Goal: Check status: Check status

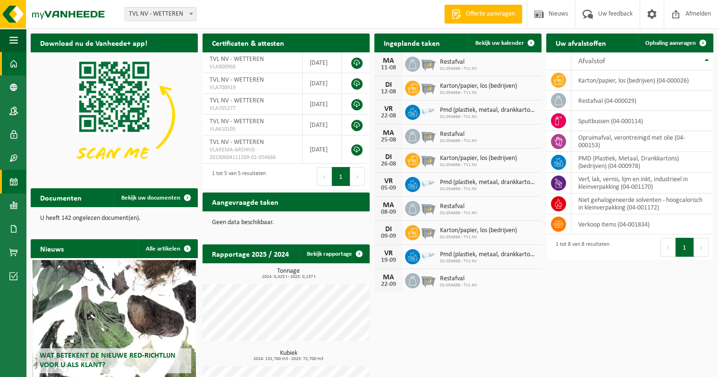
click at [13, 182] on span at bounding box center [13, 182] width 8 height 24
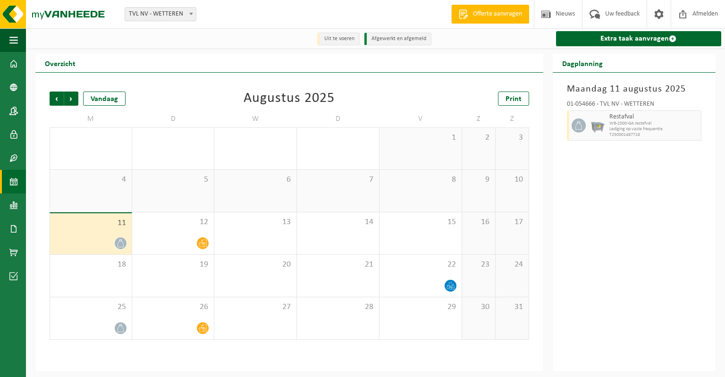
click at [93, 235] on div "11" at bounding box center [91, 233] width 82 height 41
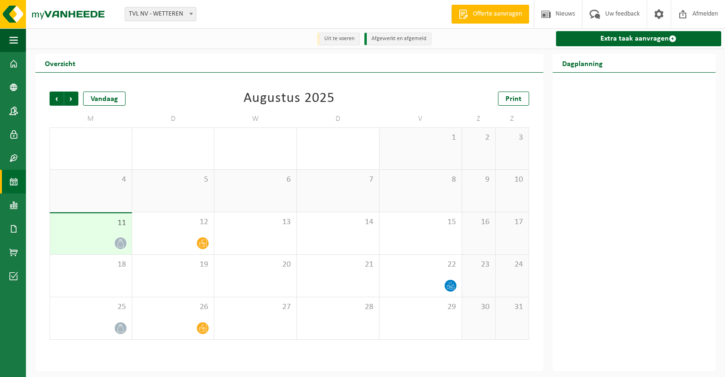
click at [97, 234] on div "11" at bounding box center [91, 233] width 82 height 41
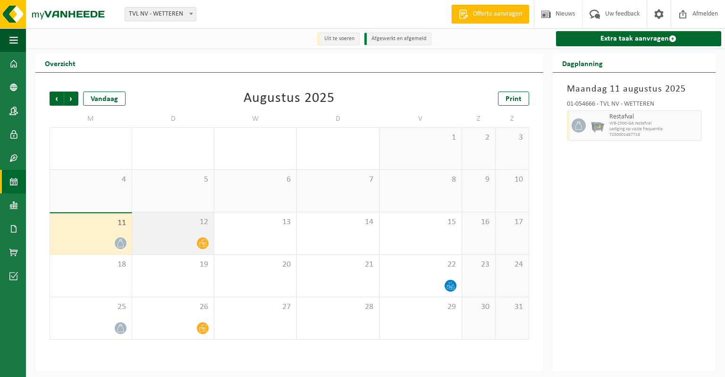
click at [181, 230] on div "12" at bounding box center [173, 233] width 82 height 42
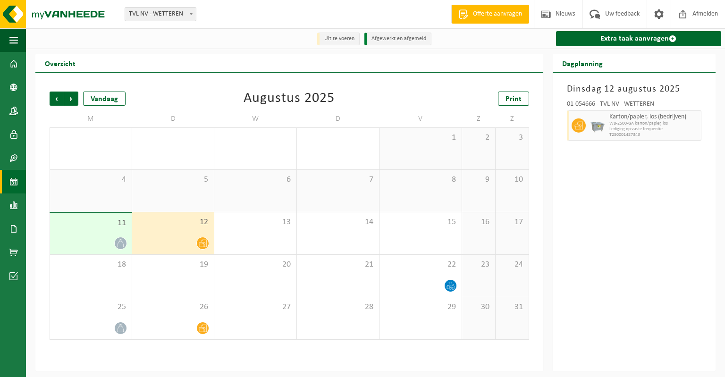
click at [188, 232] on div "12" at bounding box center [173, 233] width 82 height 42
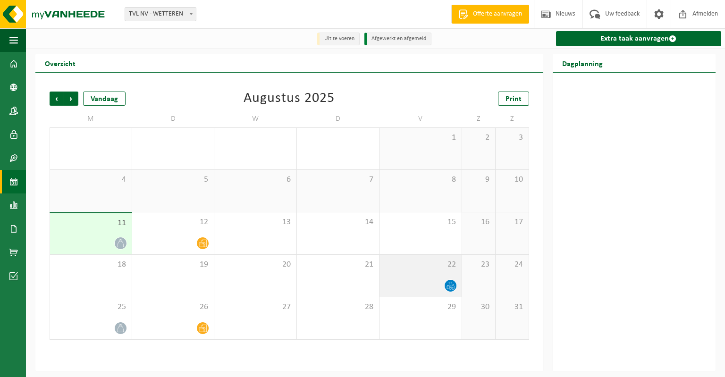
click at [419, 274] on div "22" at bounding box center [420, 276] width 82 height 42
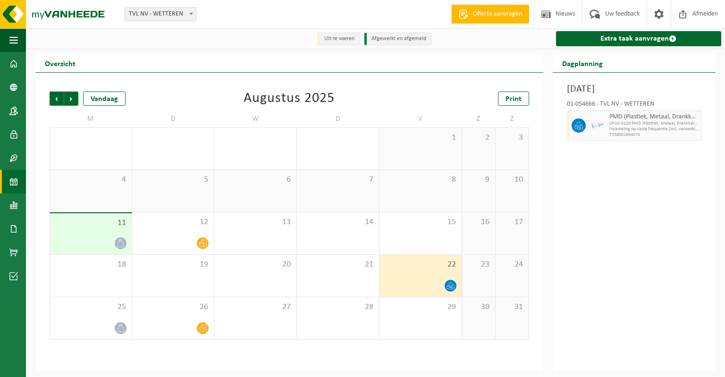
click at [613, 240] on div "Vrijdag 22 augustus 2025 01-054666 - TVL NV - WETTEREN PMD (Plastiek, Metaal, D…" at bounding box center [634, 222] width 163 height 299
click at [610, 251] on div "Vrijdag 22 augustus 2025 01-054666 - TVL NV - WETTEREN PMD (Plastiek, Metaal, D…" at bounding box center [634, 222] width 163 height 299
click at [55, 99] on span "Vorige" at bounding box center [57, 99] width 14 height 14
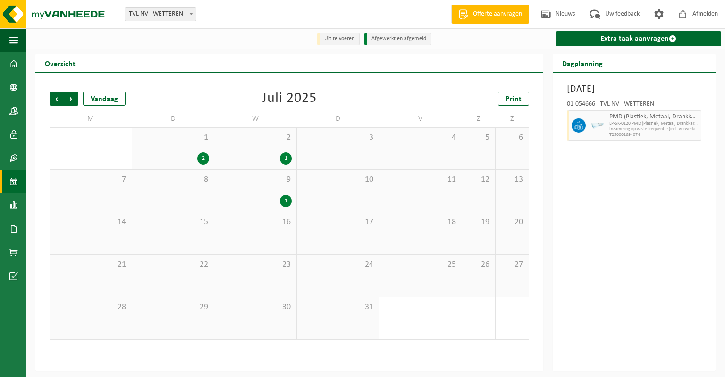
click at [251, 193] on div "9 1" at bounding box center [255, 191] width 82 height 42
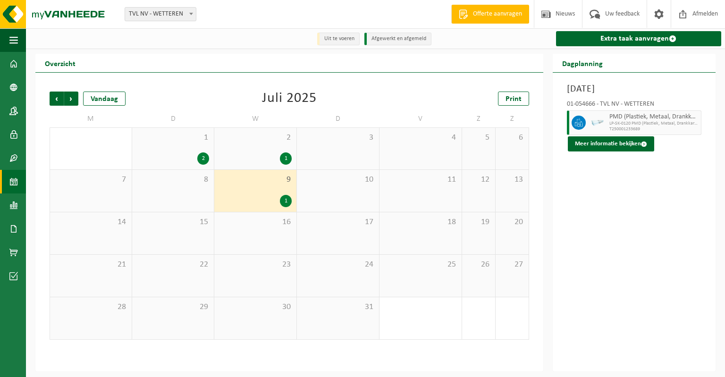
click at [175, 145] on div "1 2" at bounding box center [173, 149] width 82 height 42
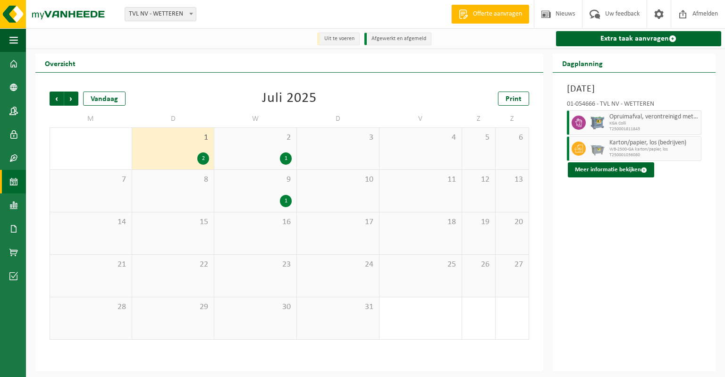
click at [252, 144] on div "2 1" at bounding box center [255, 149] width 82 height 42
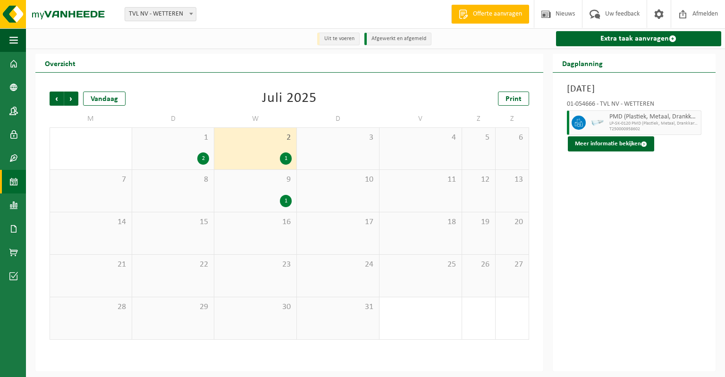
click at [247, 197] on div "1" at bounding box center [255, 201] width 73 height 12
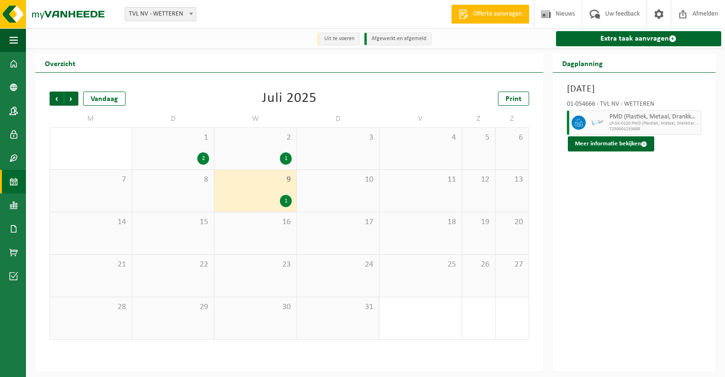
click at [236, 151] on div "2 1" at bounding box center [255, 149] width 82 height 42
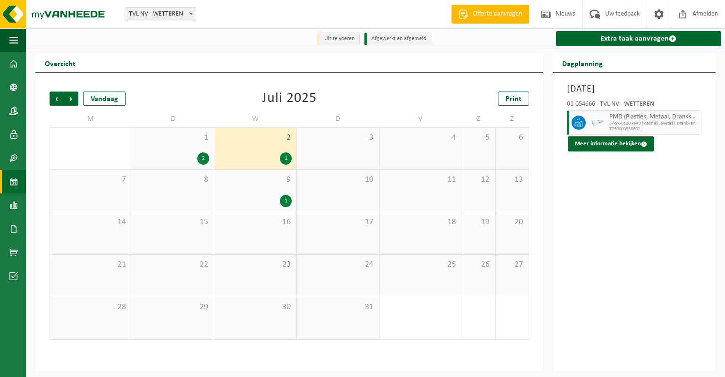
click at [242, 190] on div "9 1" at bounding box center [255, 191] width 82 height 42
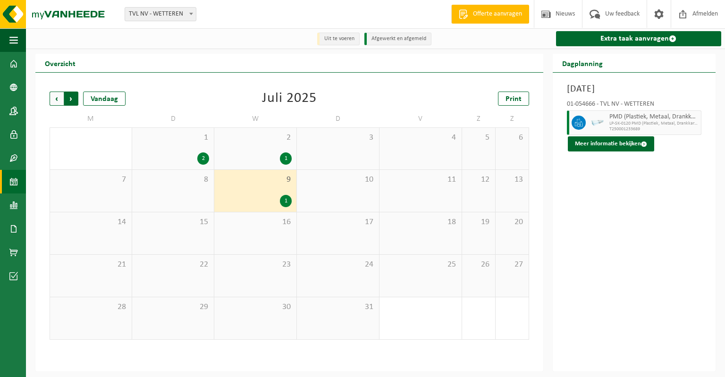
click at [58, 99] on span "Vorige" at bounding box center [57, 99] width 14 height 14
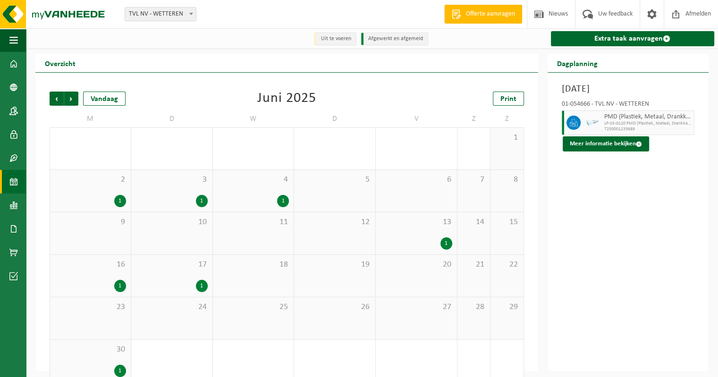
click at [429, 226] on span "13" at bounding box center [416, 222] width 72 height 10
click at [95, 276] on div "16 1" at bounding box center [90, 276] width 81 height 42
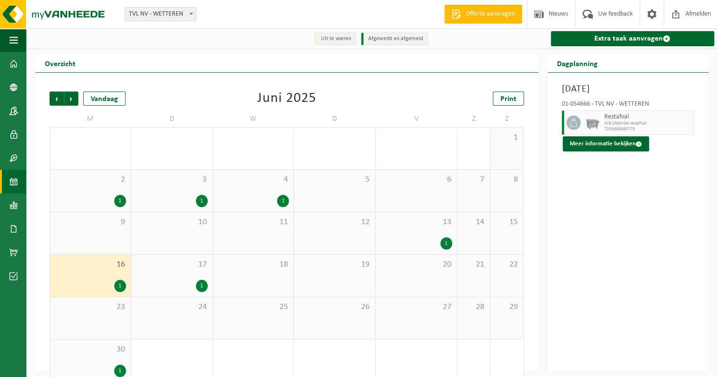
click at [185, 275] on div "17 1" at bounding box center [171, 276] width 81 height 42
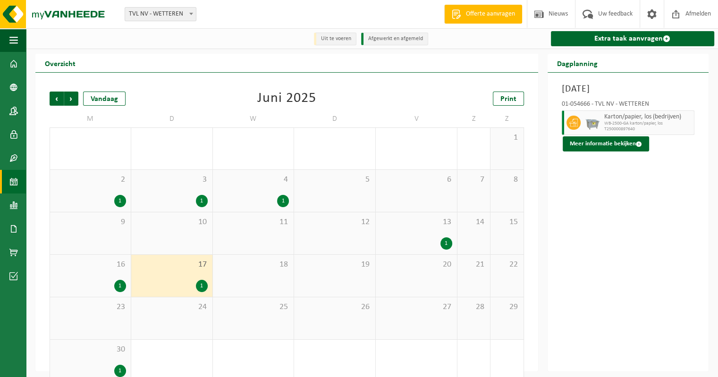
click at [98, 355] on span "30" at bounding box center [90, 350] width 71 height 10
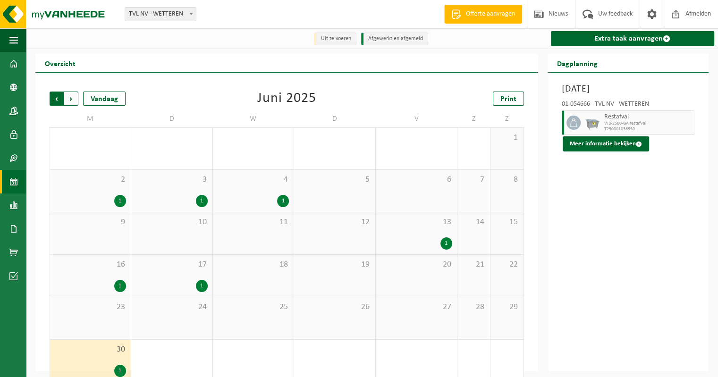
click at [74, 100] on span "Volgende" at bounding box center [71, 99] width 14 height 14
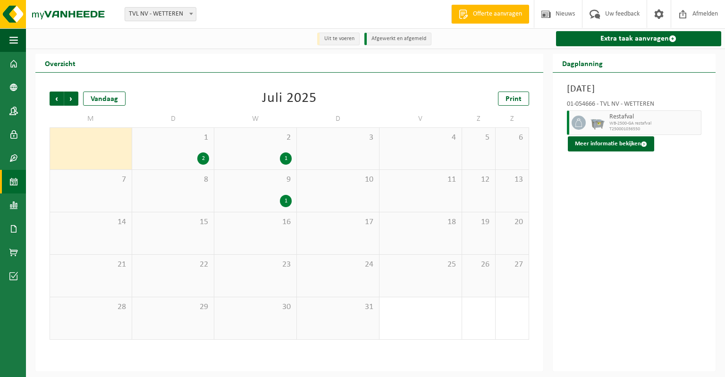
click at [189, 151] on div "1 2" at bounding box center [173, 149] width 82 height 42
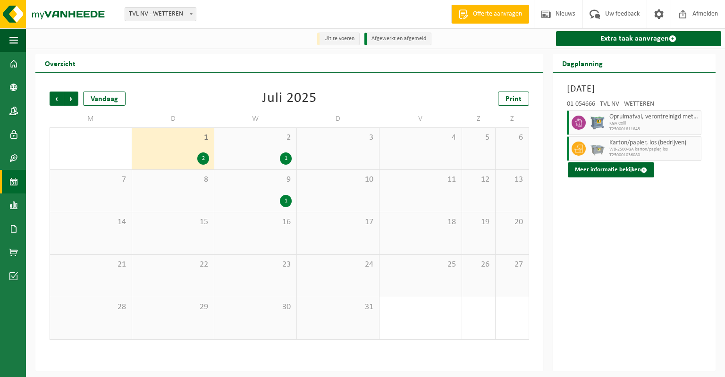
click at [259, 145] on div "2 1" at bounding box center [255, 149] width 82 height 42
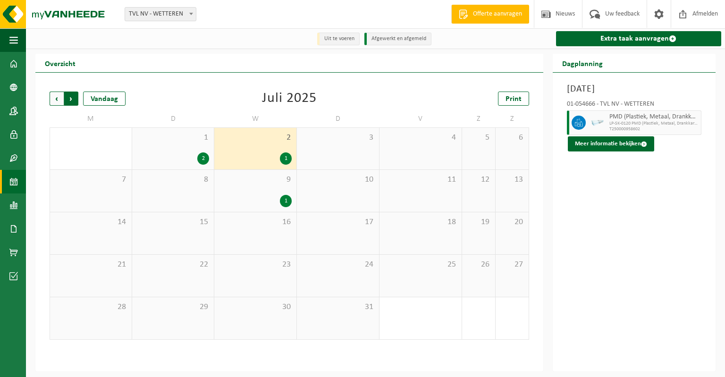
click at [57, 98] on span "Vorige" at bounding box center [57, 99] width 14 height 14
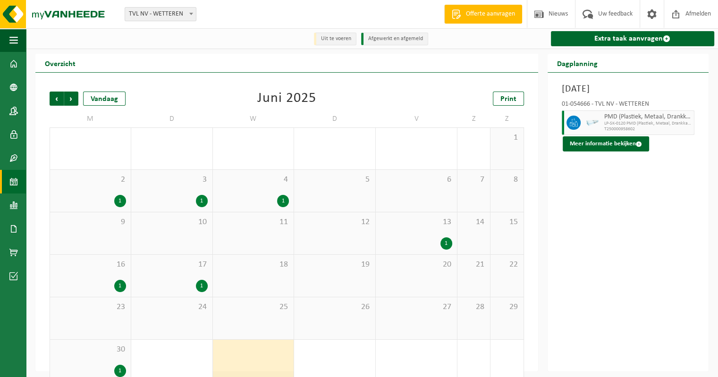
click at [357, 315] on div "26" at bounding box center [334, 318] width 81 height 42
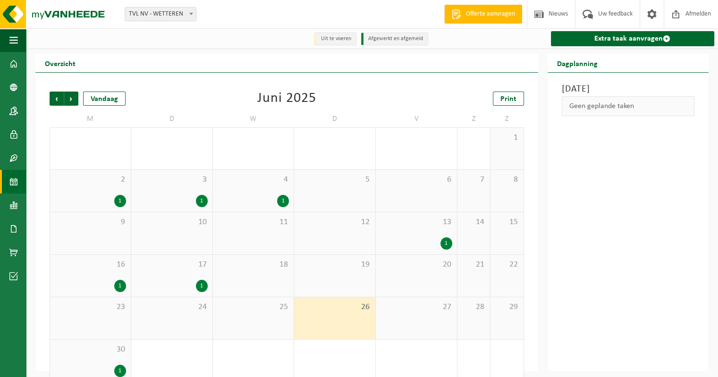
click at [424, 230] on div "13 1" at bounding box center [416, 233] width 81 height 42
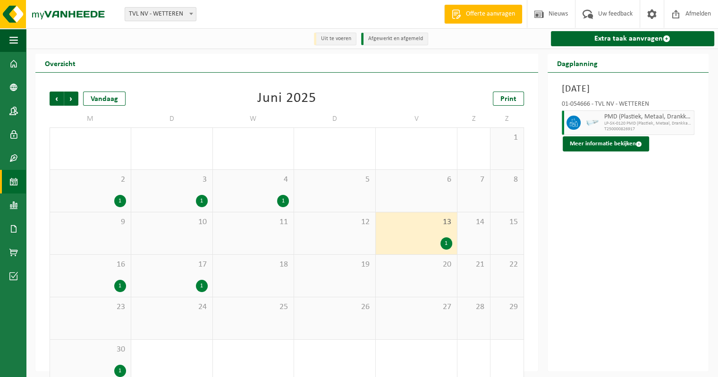
click at [352, 312] on span "26" at bounding box center [335, 307] width 72 height 10
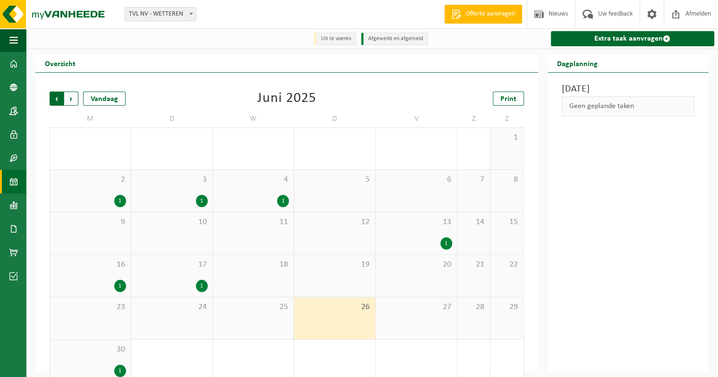
click at [68, 100] on span "Volgende" at bounding box center [71, 99] width 14 height 14
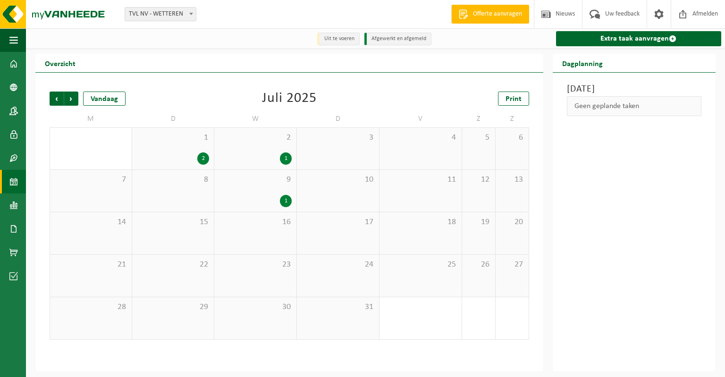
click at [182, 152] on div "1 2" at bounding box center [173, 149] width 82 height 42
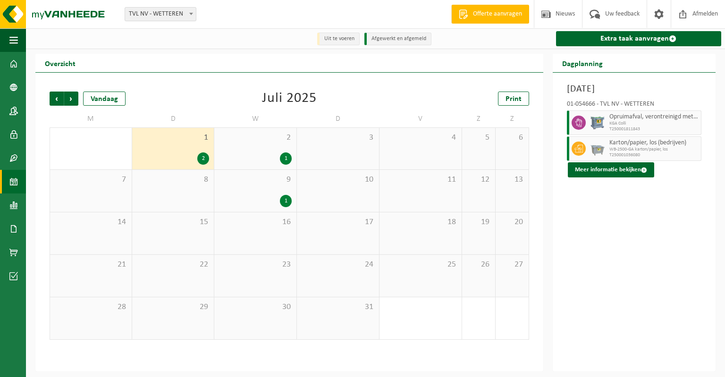
click at [266, 156] on div "1" at bounding box center [255, 158] width 73 height 12
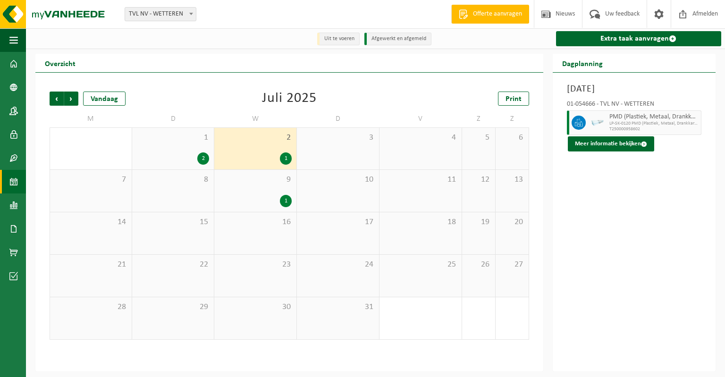
click at [255, 195] on div "1" at bounding box center [255, 201] width 73 height 12
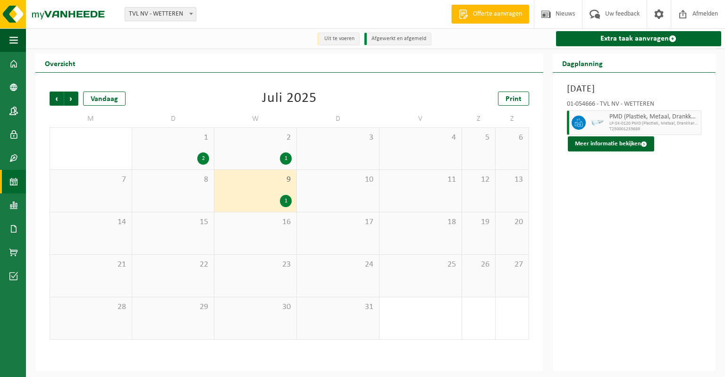
click at [263, 222] on span "16" at bounding box center [255, 222] width 73 height 10
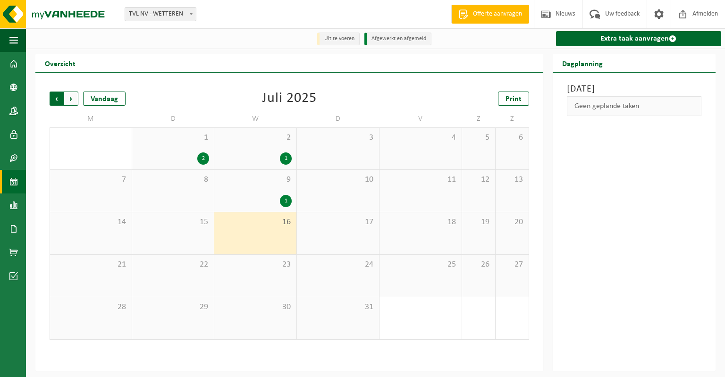
click at [68, 96] on span "Volgende" at bounding box center [71, 99] width 14 height 14
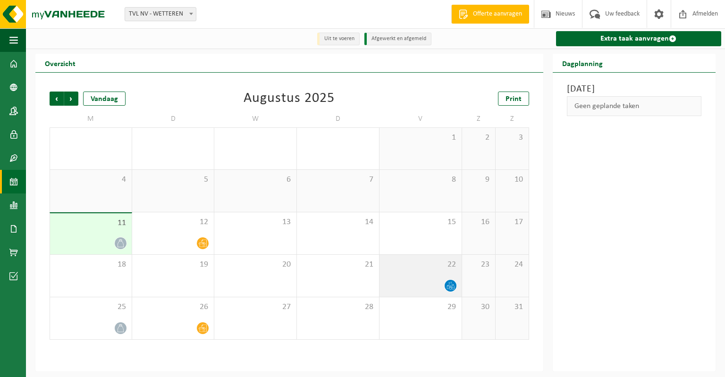
click at [411, 271] on div "22" at bounding box center [420, 276] width 82 height 42
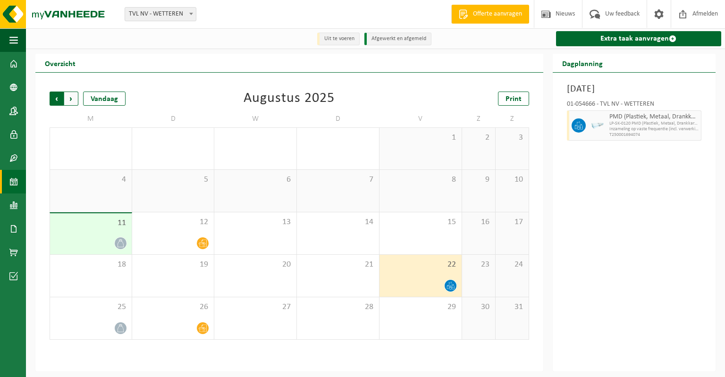
click at [73, 97] on span "Volgende" at bounding box center [71, 99] width 14 height 14
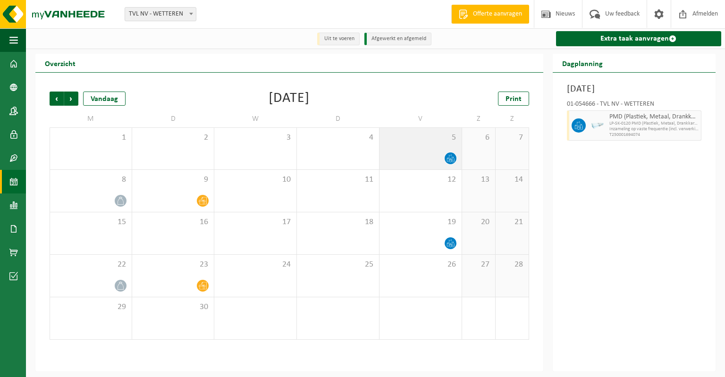
click at [407, 148] on div "5" at bounding box center [420, 149] width 82 height 42
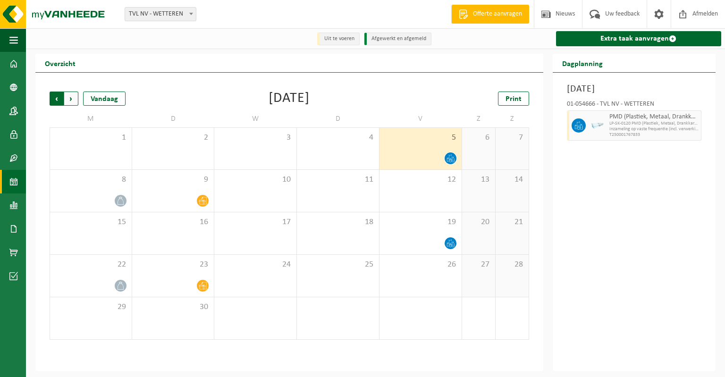
click at [70, 96] on span "Volgende" at bounding box center [71, 99] width 14 height 14
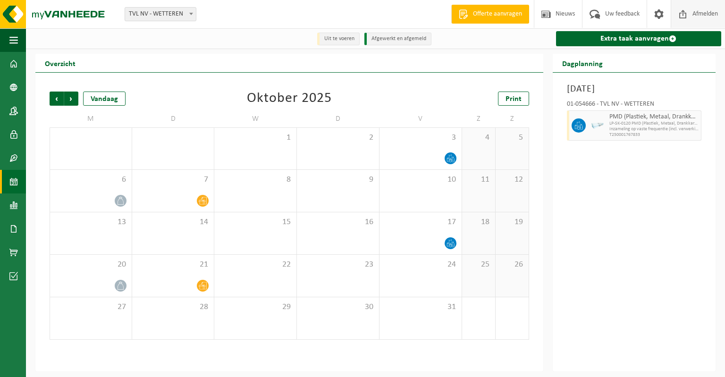
click at [700, 14] on span "Afmelden" at bounding box center [705, 14] width 30 height 28
